Goal: Find specific page/section: Find specific page/section

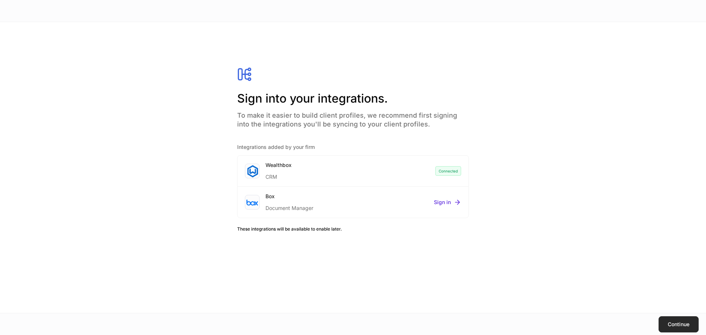
click at [671, 328] on button "Continue" at bounding box center [679, 324] width 40 height 16
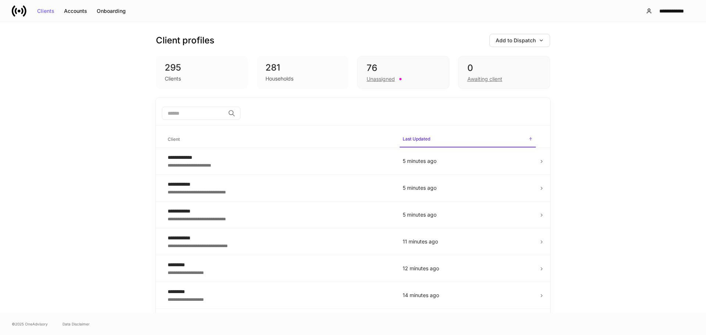
click at [215, 116] on input "search" at bounding box center [193, 113] width 63 height 13
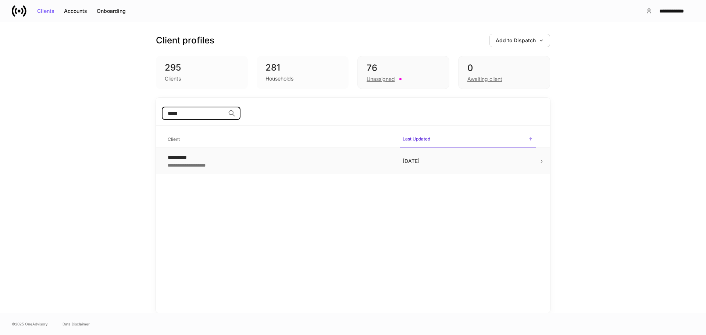
type input "*****"
click at [208, 162] on div "**********" at bounding box center [279, 164] width 223 height 7
